Goal: Transaction & Acquisition: Purchase product/service

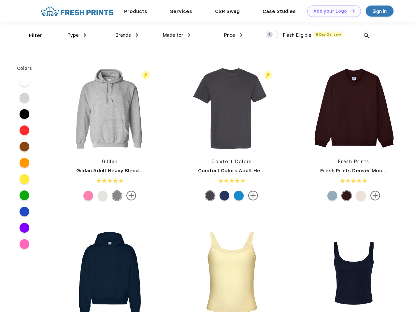
click at [331, 11] on link "Add your Logo Design Tool" at bounding box center [334, 11] width 54 height 11
click at [0, 0] on div "Design Tool" at bounding box center [0, 0] width 0 height 0
click at [349, 11] on link "Add your Logo Design Tool" at bounding box center [334, 11] width 54 height 11
click at [31, 35] on div "Filter" at bounding box center [35, 35] width 13 height 7
click at [77, 35] on span "Type" at bounding box center [72, 35] width 11 height 6
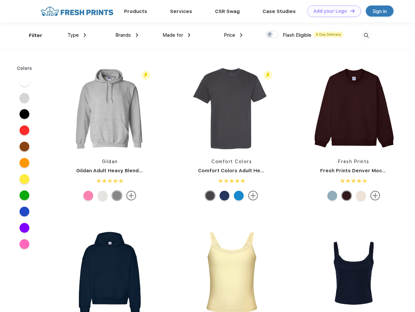
click at [127, 35] on span "Brands" at bounding box center [123, 35] width 16 height 6
click at [176, 35] on span "Made for" at bounding box center [172, 35] width 20 height 6
click at [233, 35] on span "Price" at bounding box center [229, 35] width 11 height 6
click at [272, 35] on div at bounding box center [272, 34] width 13 height 7
click at [270, 35] on input "checkbox" at bounding box center [268, 33] width 4 height 4
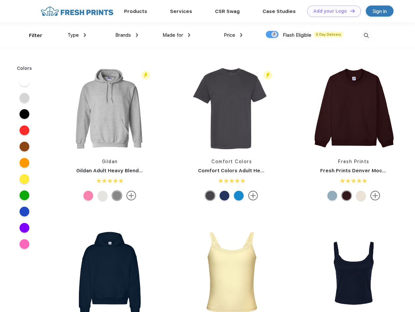
click at [366, 35] on img at bounding box center [366, 35] width 11 height 11
